Goal: Task Accomplishment & Management: Manage account settings

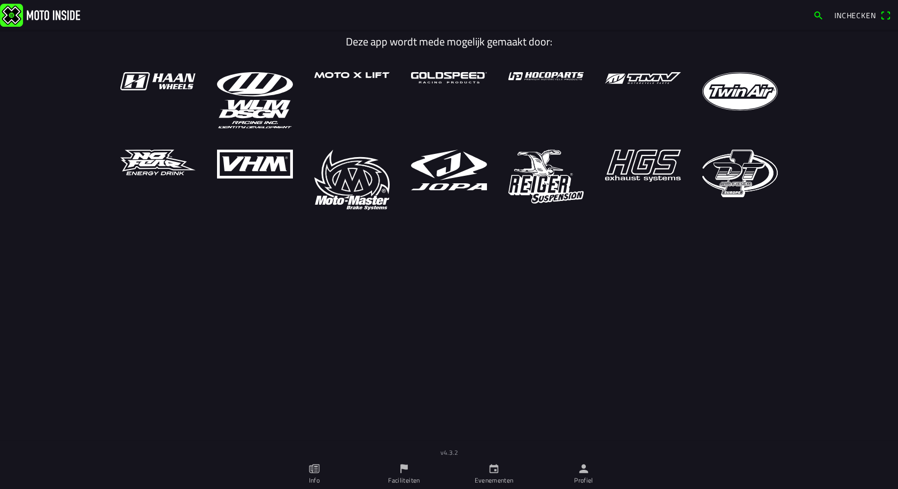
click at [581, 468] on icon "person" at bounding box center [584, 469] width 12 height 12
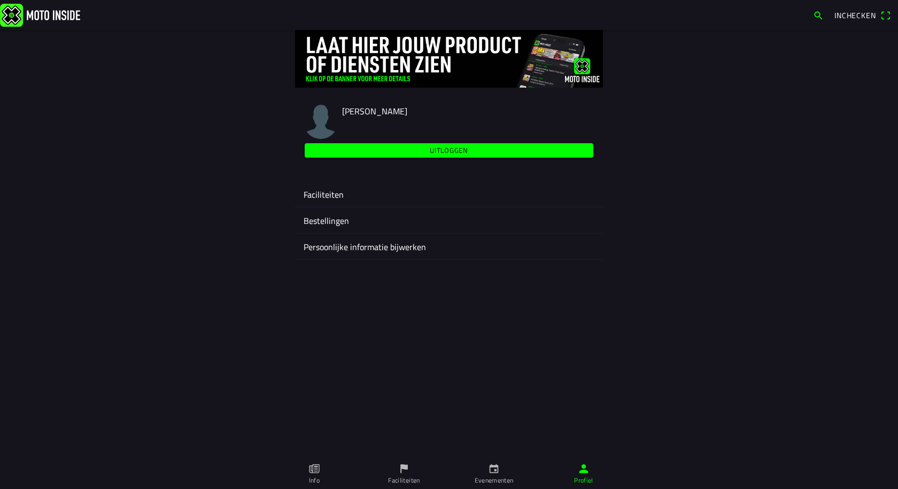
click at [363, 194] on ion-label "Faciliteiten" at bounding box center [449, 194] width 291 height 13
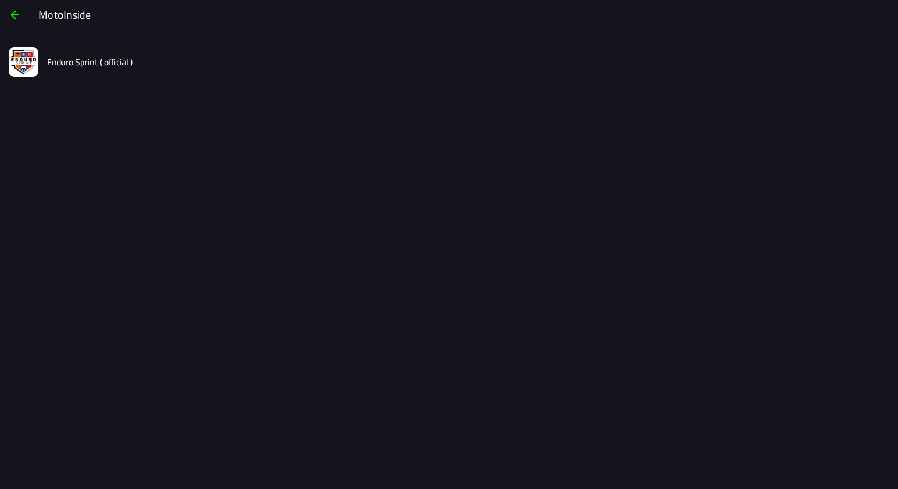
click at [155, 59] on div "Enduro Sprint ( official )" at bounding box center [468, 62] width 842 height 38
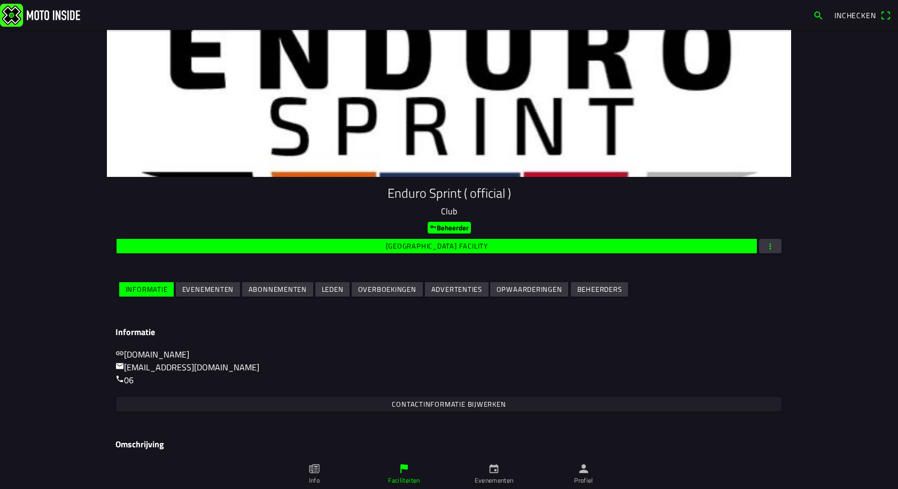
click at [0, 0] on slot "Evenementen" at bounding box center [0, 0] width 0 height 0
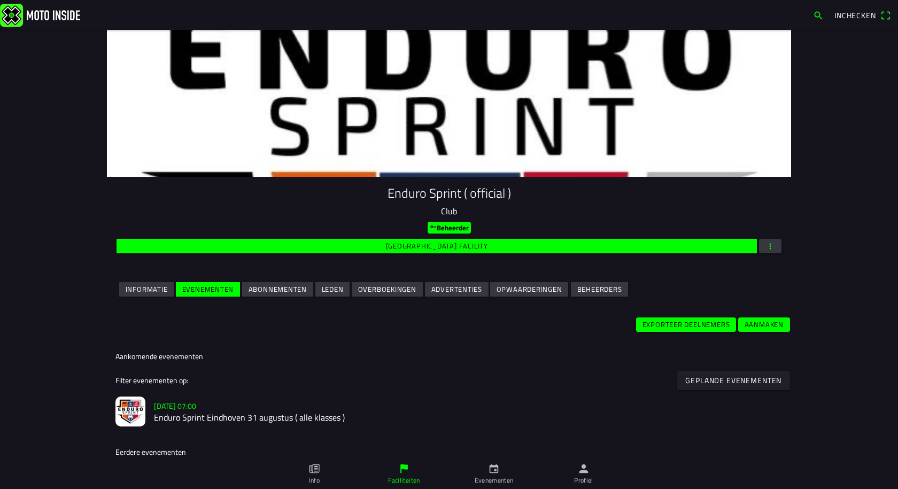
click at [0, 0] on slot "Exporteer deelnemers" at bounding box center [0, 0] width 0 height 0
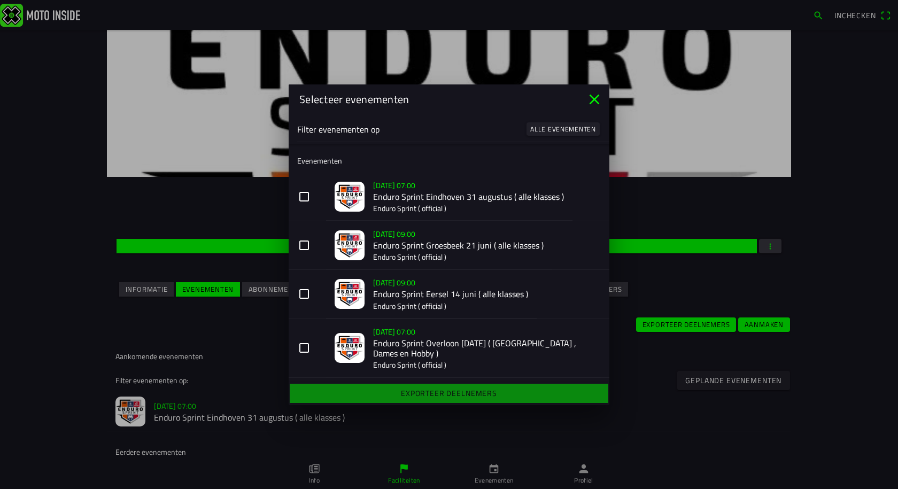
click at [305, 199] on button "[DATE] 07:00 Enduro Sprint Eindhoven [DATE] ( alle klasses ) Enduro Sprint ( of…" at bounding box center [449, 197] width 321 height 49
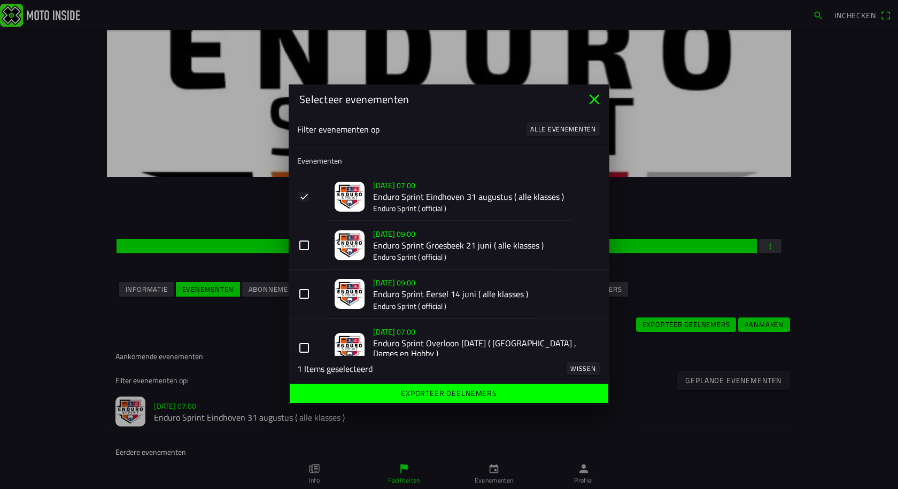
click at [300, 245] on button "[DATE] 09:00 Enduro Sprint Groesbeek [DATE] ( alle klasses ) Enduro Sprint ( of…" at bounding box center [449, 245] width 321 height 49
click at [305, 291] on button "[DATE] 09:00 Enduro Sprint Eersel [DATE] ( alle klasses ) Enduro Sprint ( offic…" at bounding box center [449, 294] width 321 height 49
click at [302, 345] on button "[DATE] 07:00 Enduro Sprint Overloon [DATE] ( [GEOGRAPHIC_DATA] , Dames en Hobby…" at bounding box center [449, 347] width 321 height 59
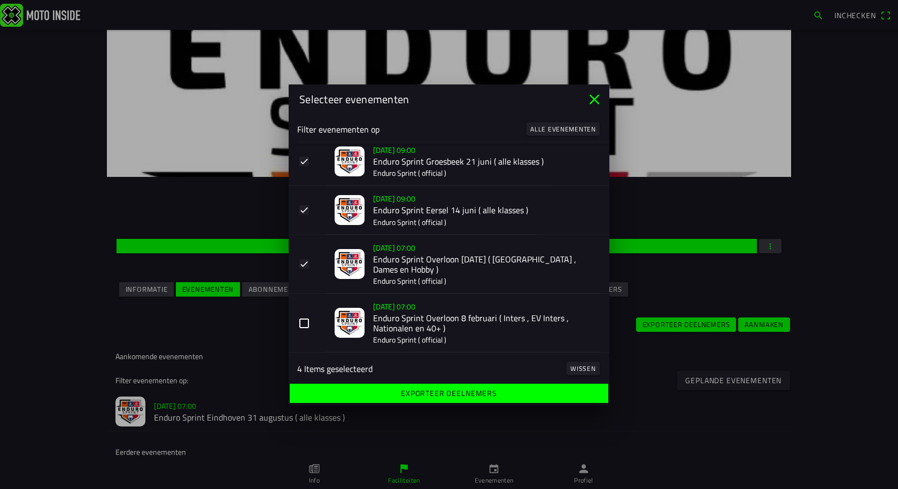
scroll to position [85, 0]
click at [302, 323] on button "[DATE] 07:00 Enduro Sprint Overloon [DATE] ( Inters , EV Inters , Nationalen en…" at bounding box center [449, 321] width 321 height 59
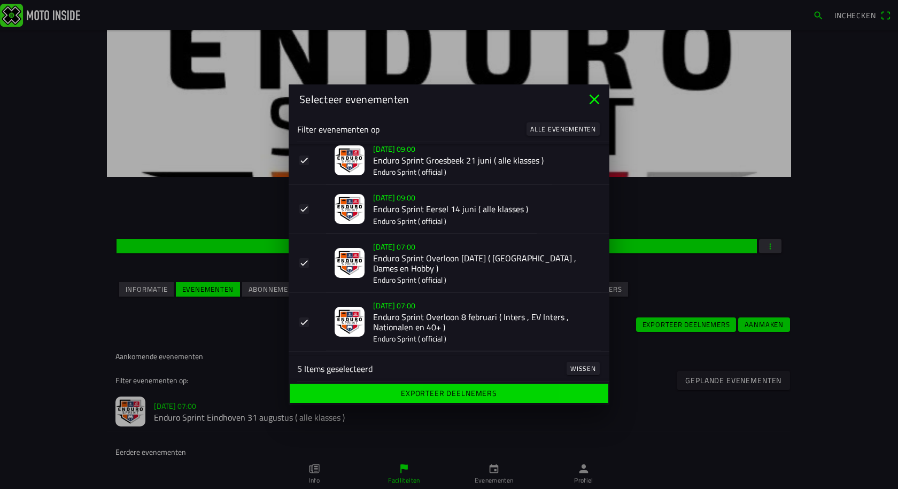
click at [0, 0] on slot "Exporteer deelnemers" at bounding box center [0, 0] width 0 height 0
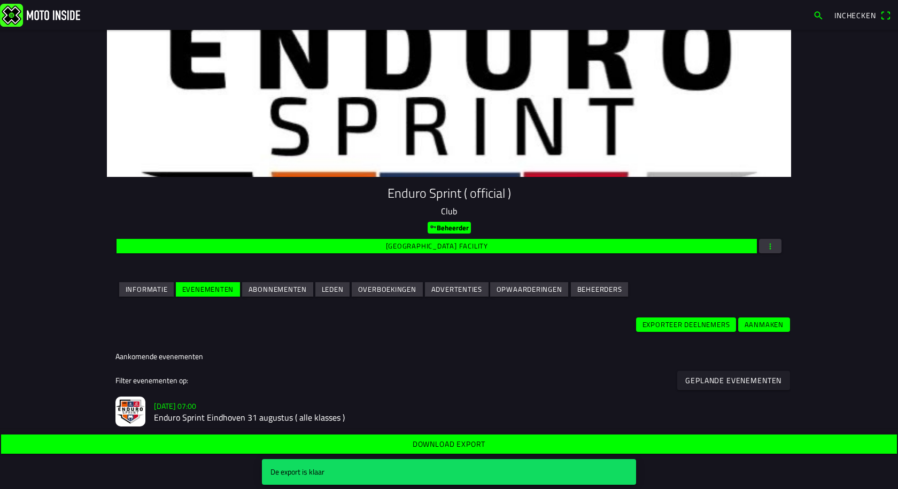
click at [0, 0] on slot "Download export" at bounding box center [0, 0] width 0 height 0
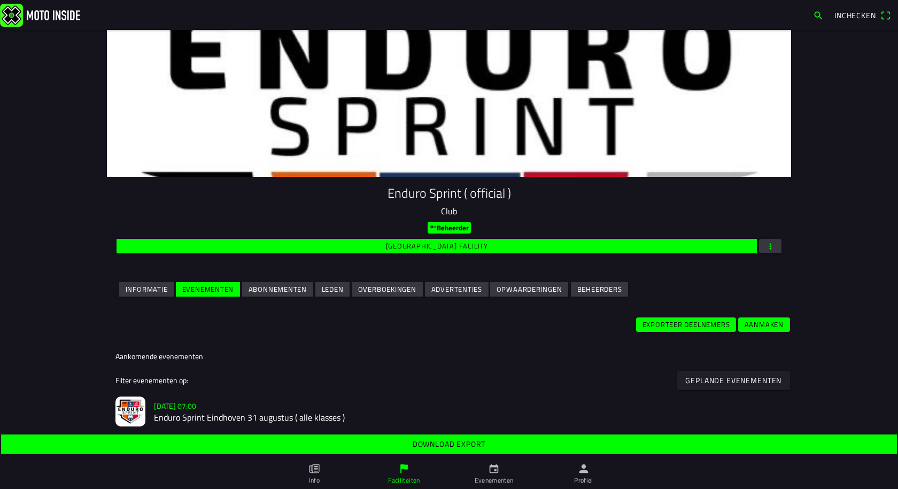
click at [283, 415] on h2 "Enduro Sprint Eindhoven 31 augustus ( alle klasses )" at bounding box center [468, 418] width 628 height 10
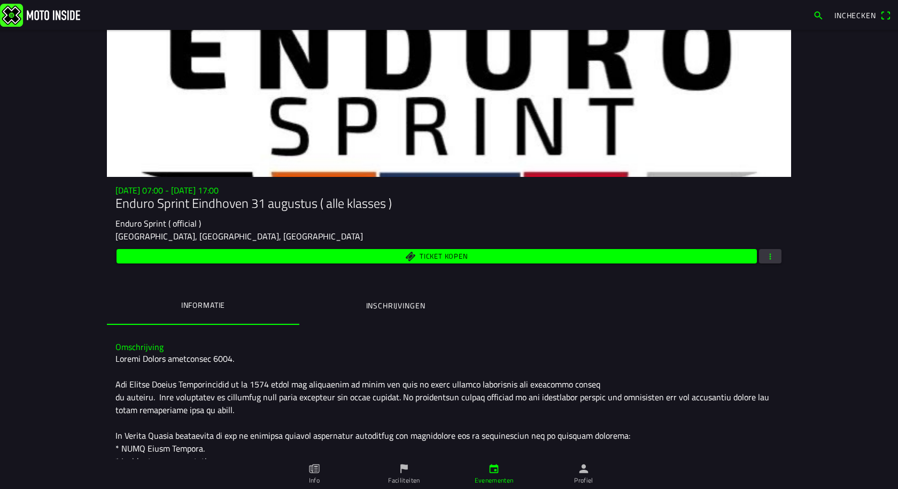
click at [765, 252] on span "button" at bounding box center [770, 256] width 10 height 14
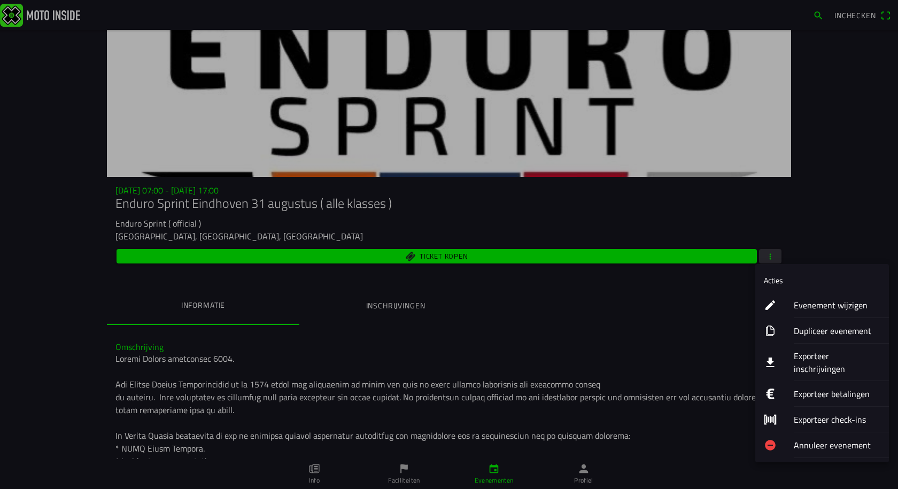
click at [819, 361] on ion-label "Exporteer inschrijvingen" at bounding box center [837, 362] width 87 height 26
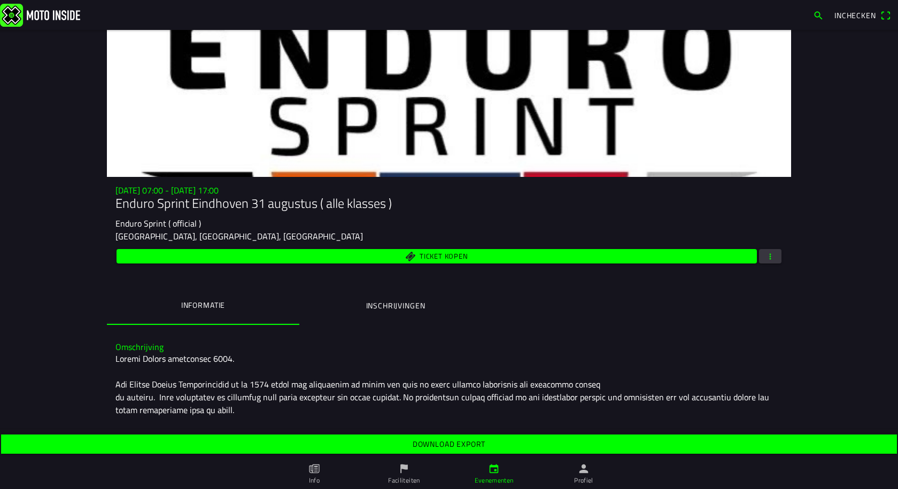
click at [0, 0] on slot "Download export" at bounding box center [0, 0] width 0 height 0
click at [769, 252] on span "button" at bounding box center [770, 256] width 10 height 14
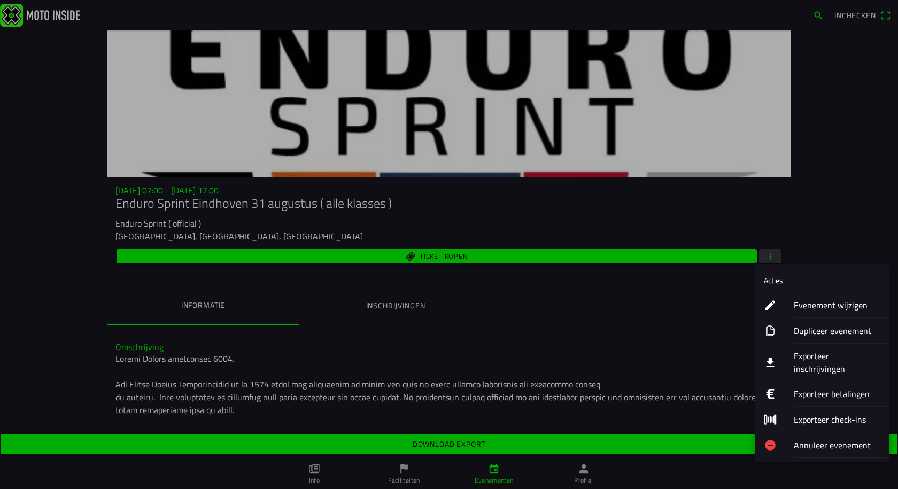
click at [805, 387] on ion-label "Exporteer betalingen" at bounding box center [837, 393] width 87 height 13
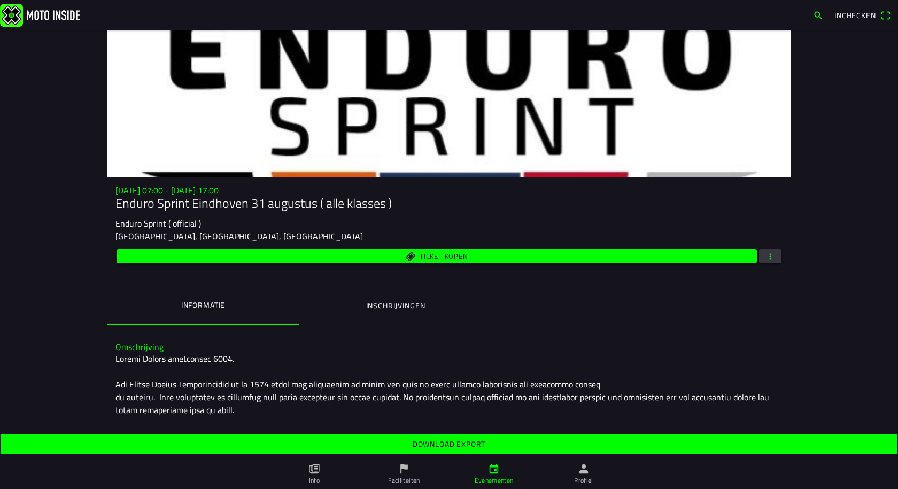
click at [0, 0] on slot "Download export" at bounding box center [0, 0] width 0 height 0
